Goal: Information Seeking & Learning: Understand process/instructions

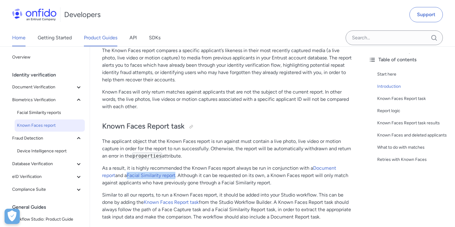
click at [24, 38] on link "Home" at bounding box center [18, 37] width 13 height 17
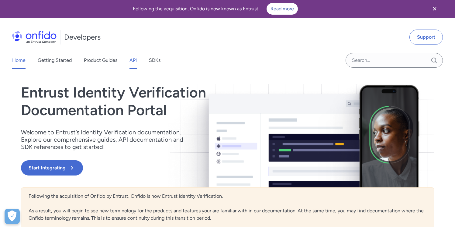
click at [134, 59] on link "API" at bounding box center [133, 60] width 7 height 17
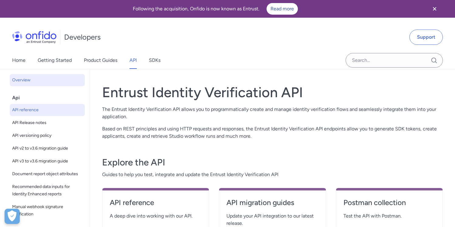
click at [51, 114] on link "API reference" at bounding box center [47, 110] width 75 height 12
select select "http"
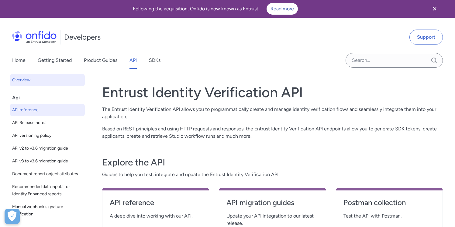
select select "http"
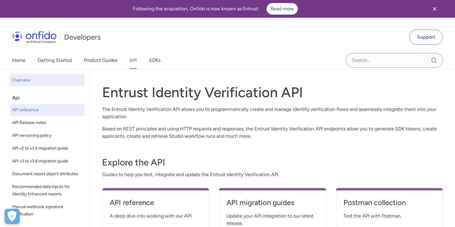
select select "http"
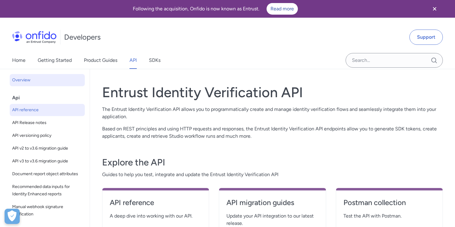
select select "http"
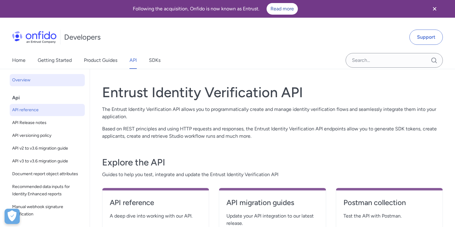
select select "http"
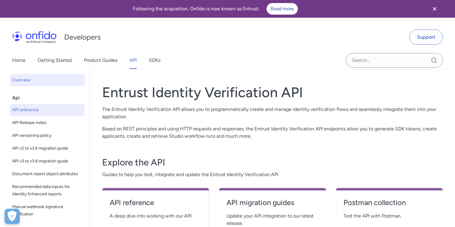
select select "http"
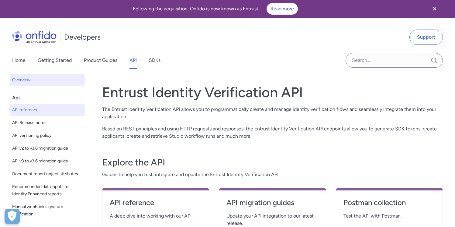
select select "http"
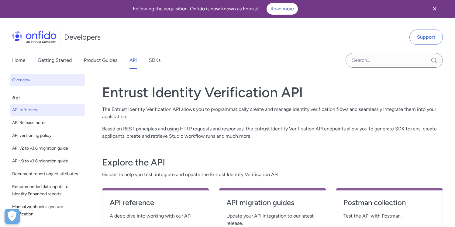
select select "http"
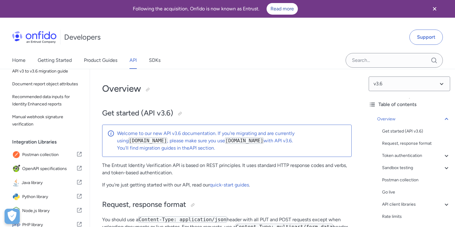
scroll to position [123, 0]
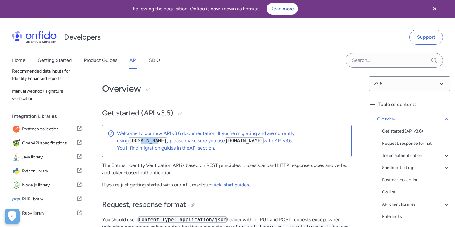
drag, startPoint x: 129, startPoint y: 141, endPoint x: 147, endPoint y: 142, distance: 17.3
click at [147, 142] on code "[DOMAIN_NAME]" at bounding box center [148, 140] width 39 height 6
copy code "onfido"
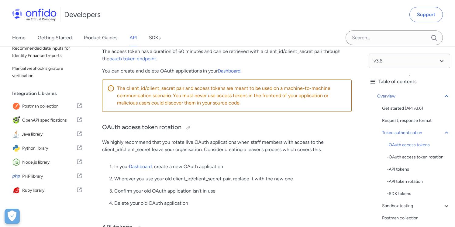
scroll to position [366, 0]
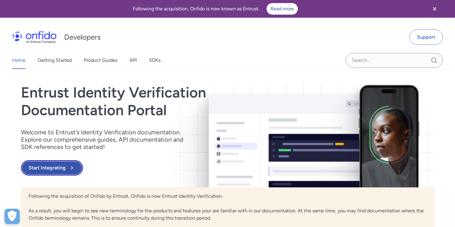
click at [48, 163] on button "Start Integrating" at bounding box center [52, 167] width 62 height 15
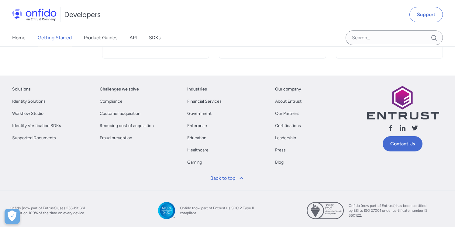
scroll to position [138, 0]
